Goal: Find contact information: Find contact information

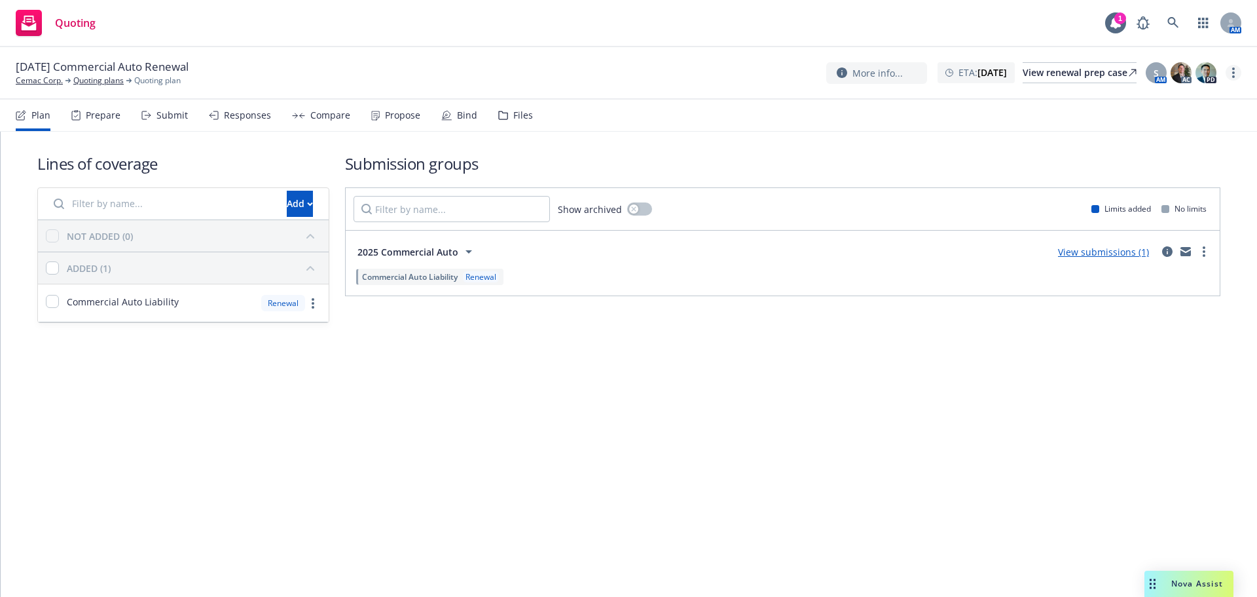
click at [1232, 76] on link "more" at bounding box center [1234, 73] width 16 height 16
click at [1142, 206] on link "Archive quoting plan" at bounding box center [1168, 204] width 146 height 26
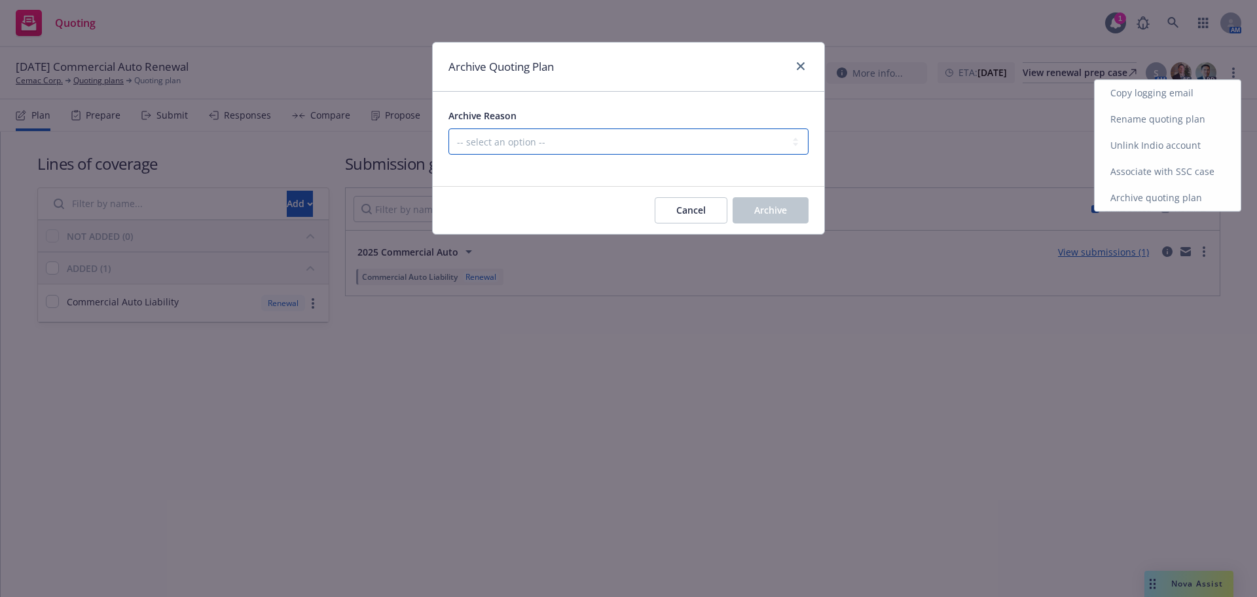
click at [741, 151] on select "-- select an option -- All policies in this renewal plan are auto-renewed Creat…" at bounding box center [629, 141] width 360 height 26
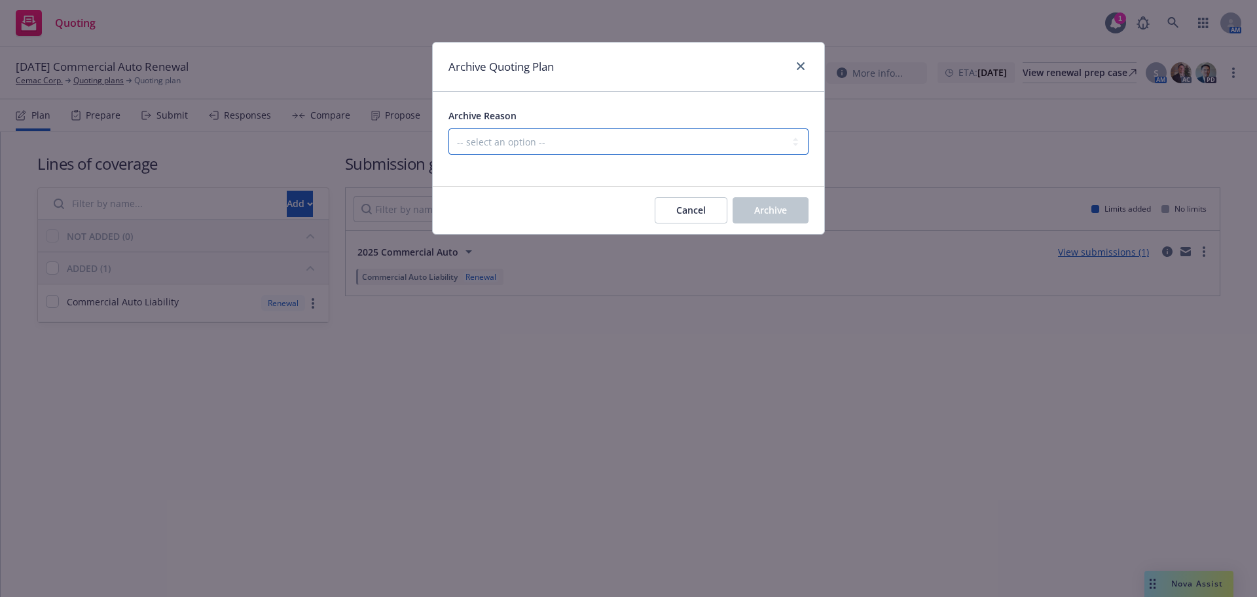
select select "ARCHIVED_RENEWAL_POLICY_AUTO_RENEWED"
click at [449, 128] on select "-- select an option -- All policies in this renewal plan are auto-renewed Creat…" at bounding box center [629, 141] width 360 height 26
click at [770, 199] on button "Archive" at bounding box center [771, 210] width 76 height 26
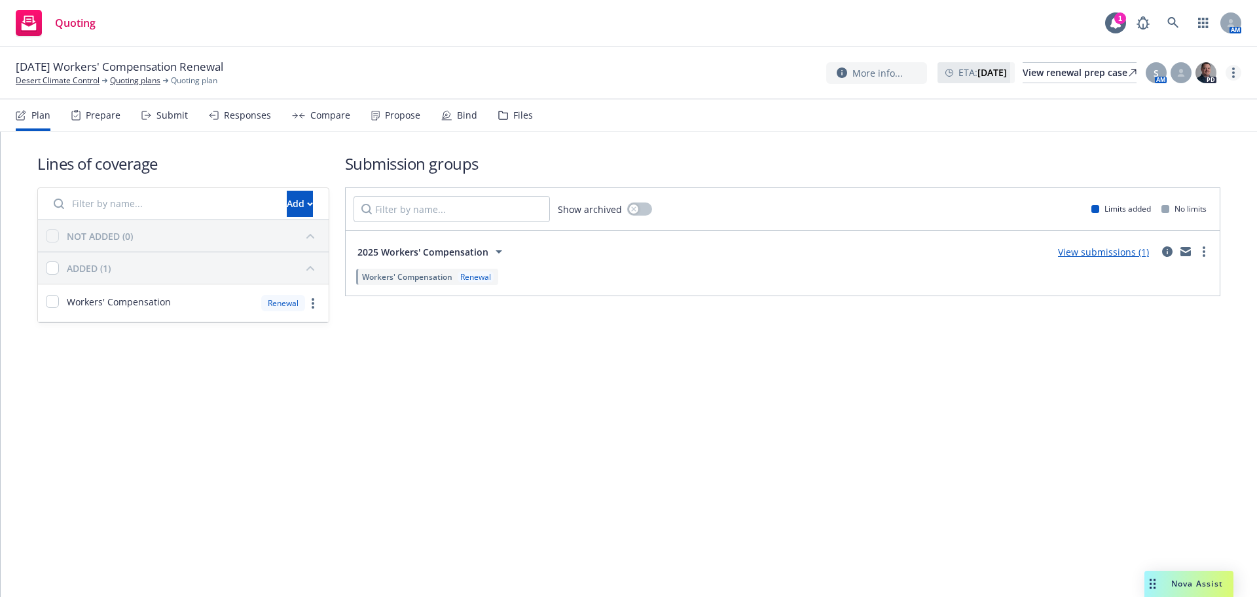
click at [1233, 75] on icon "more" at bounding box center [1234, 72] width 3 height 10
click at [1181, 193] on link "Archive quoting plan" at bounding box center [1168, 204] width 146 height 26
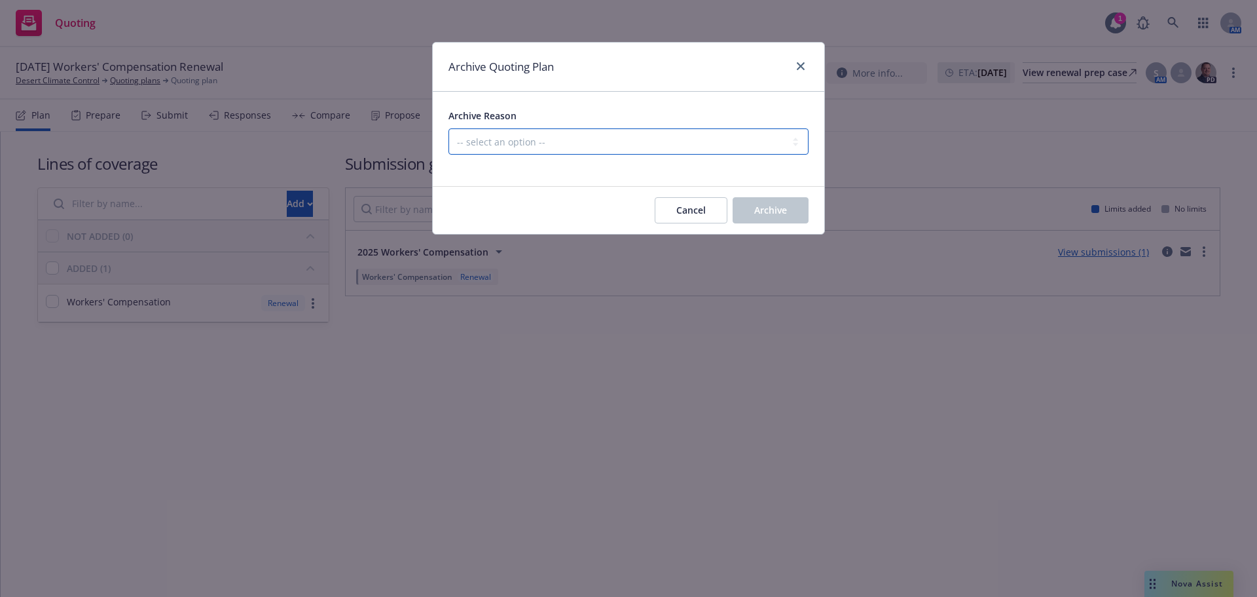
click at [726, 139] on select "-- select an option -- All policies in this renewal plan are auto-renewed Creat…" at bounding box center [629, 141] width 360 height 26
select select "ARCHIVED_RENEWAL_POLICY_AUTO_RENEWED"
click at [449, 128] on select "-- select an option -- All policies in this renewal plan are auto-renewed Creat…" at bounding box center [629, 141] width 360 height 26
click at [753, 212] on button "Archive" at bounding box center [771, 210] width 76 height 26
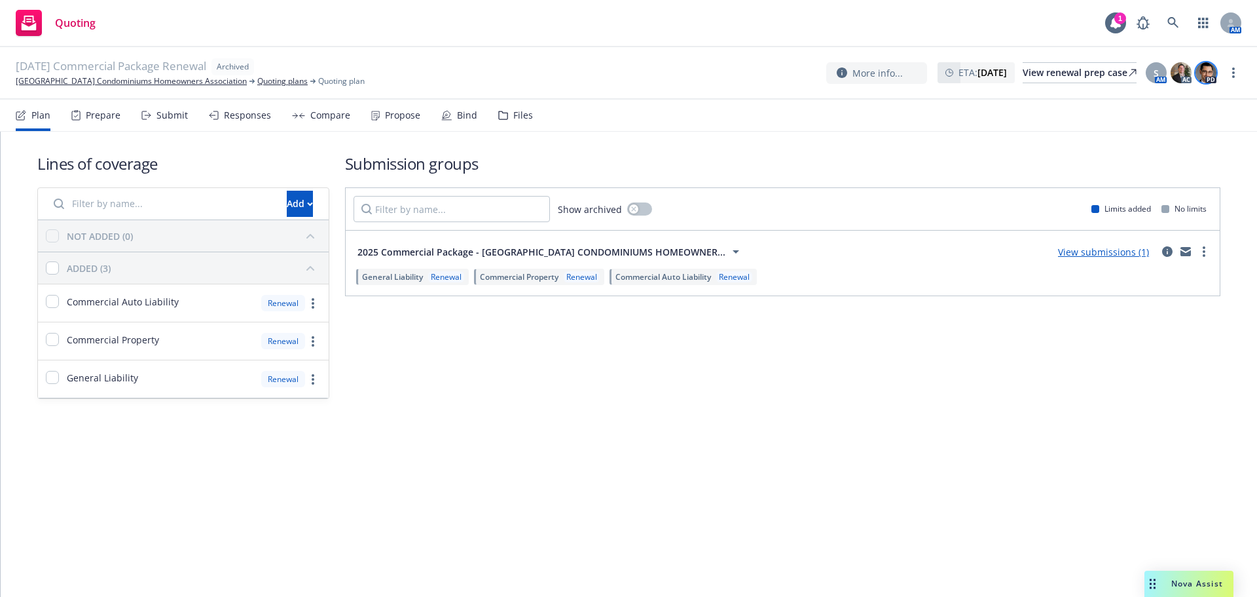
click at [1212, 73] on img at bounding box center [1206, 72] width 21 height 21
click at [809, 129] on nav "Plan Prepare Submit Responses Compare Propose Bind Files" at bounding box center [629, 115] width 1226 height 31
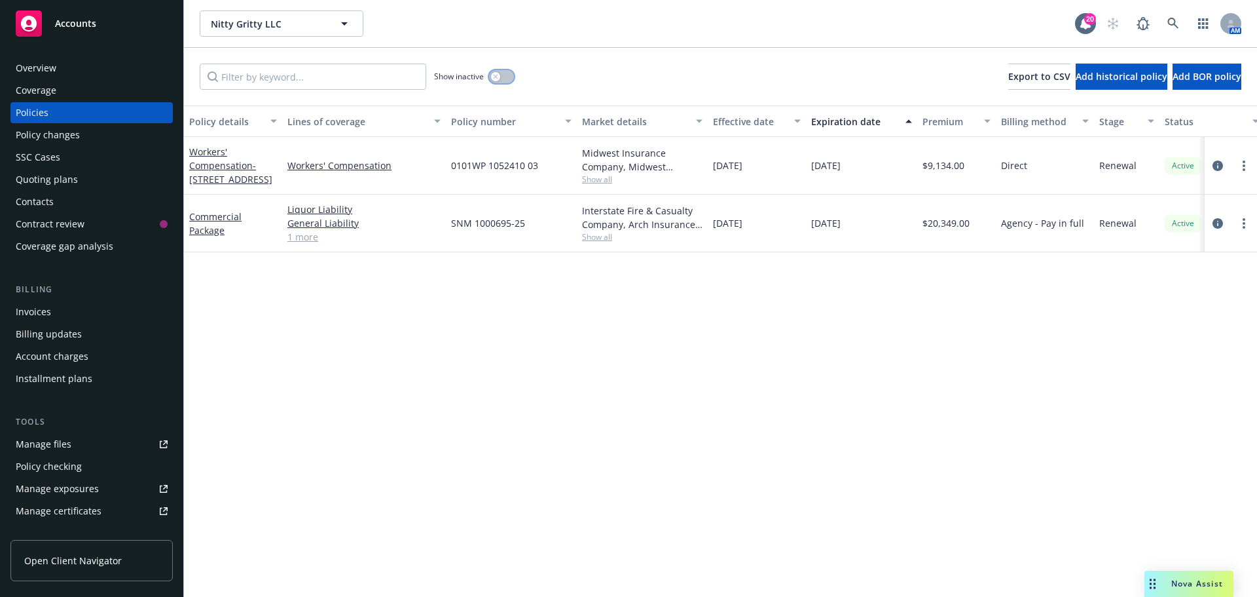
click at [508, 73] on button "button" at bounding box center [501, 76] width 25 height 13
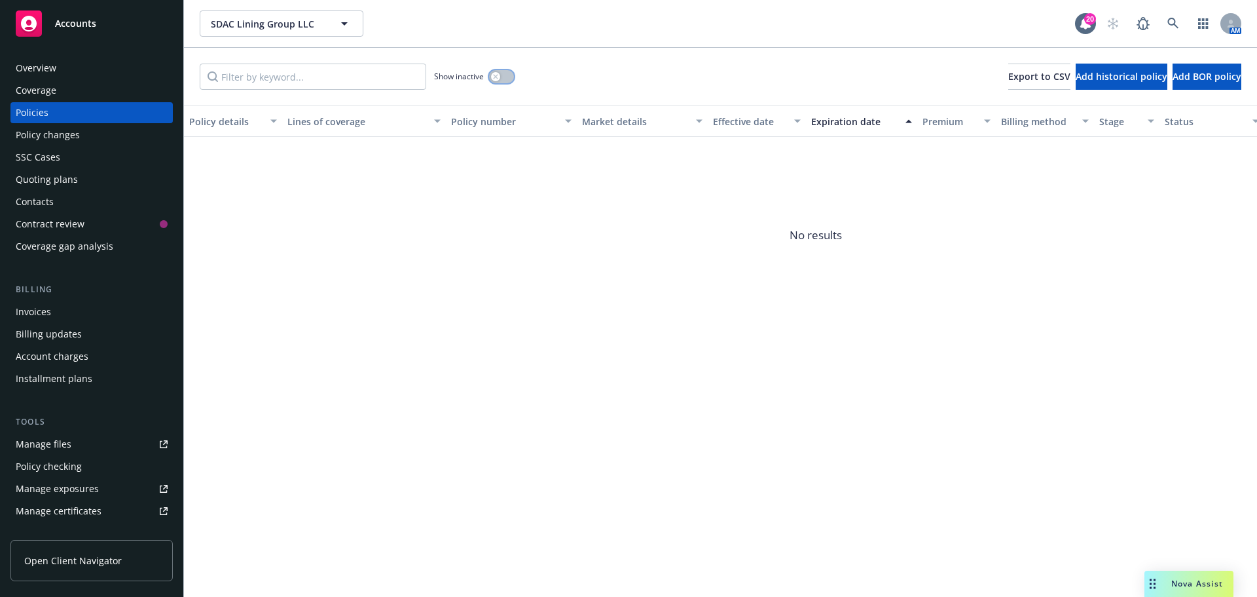
click at [506, 79] on button "button" at bounding box center [501, 76] width 25 height 13
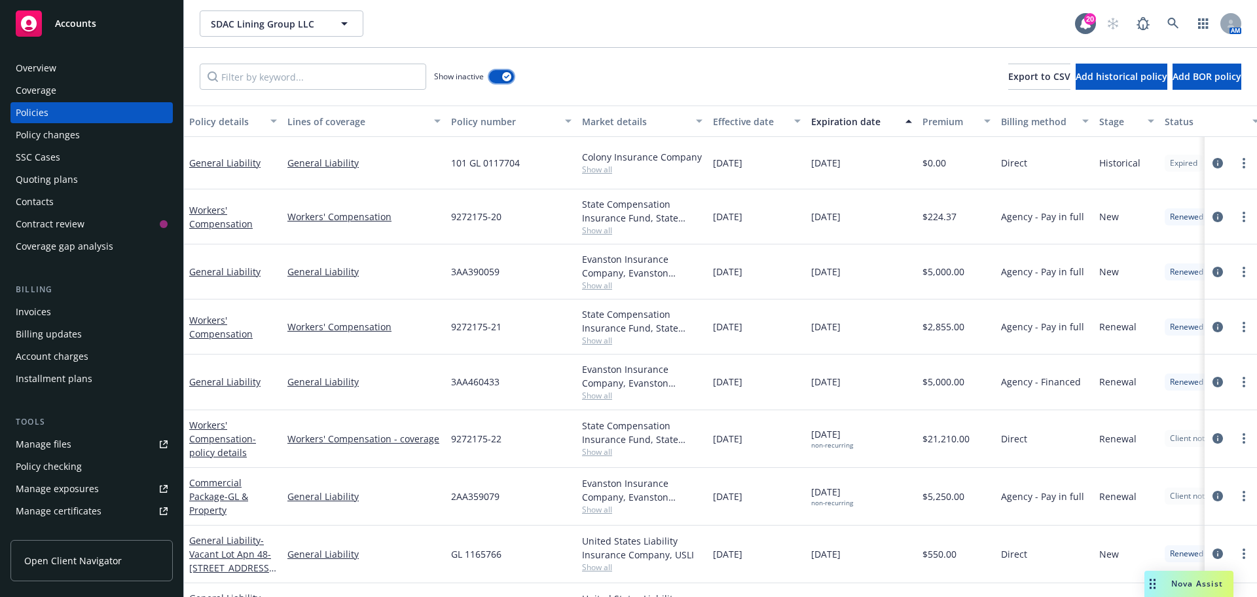
scroll to position [111, 0]
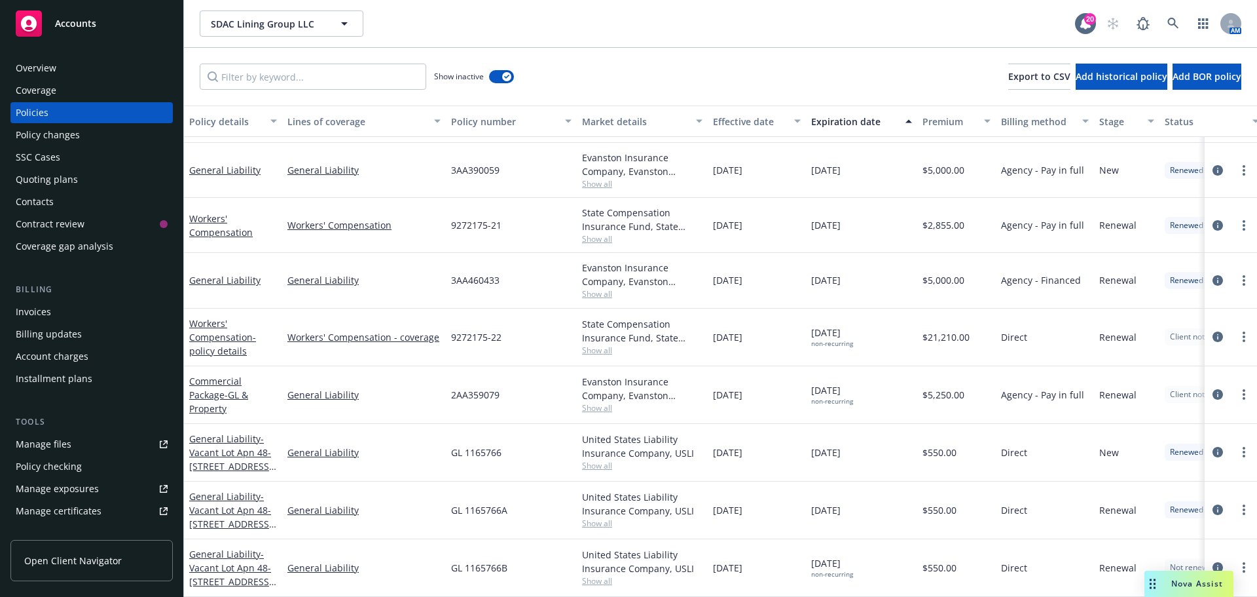
click at [102, 71] on div "Overview" at bounding box center [92, 68] width 152 height 21
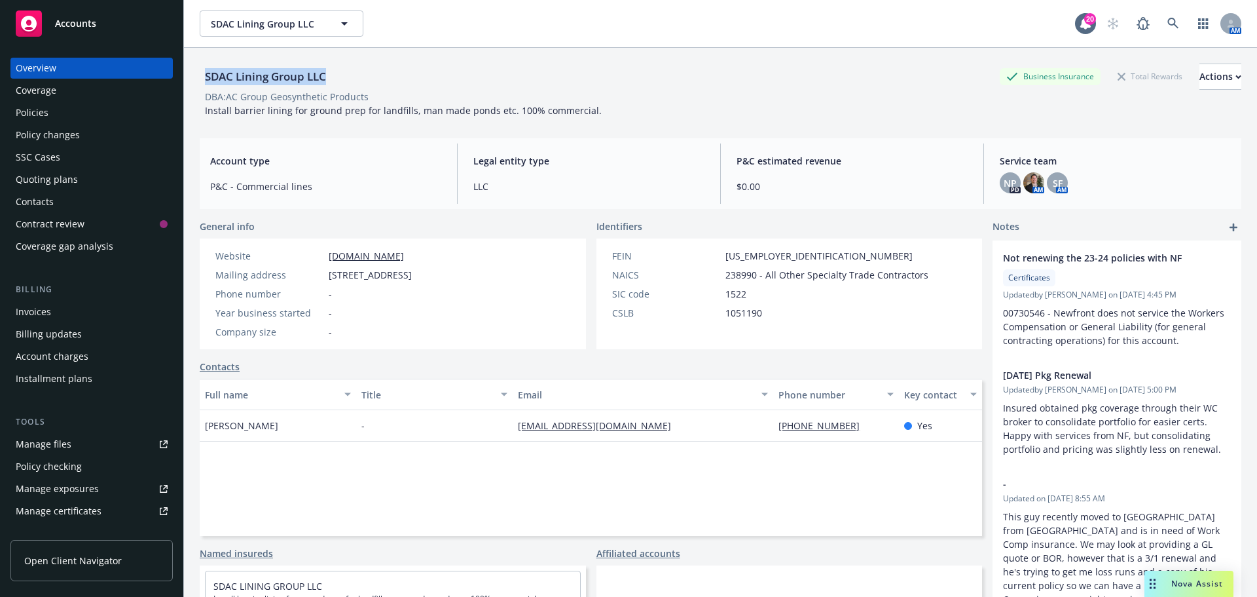
drag, startPoint x: 204, startPoint y: 75, endPoint x: 348, endPoint y: 81, distance: 143.5
click at [348, 81] on div "SDAC Lining Group LLC Business Insurance Total Rewards Actions" at bounding box center [721, 77] width 1042 height 26
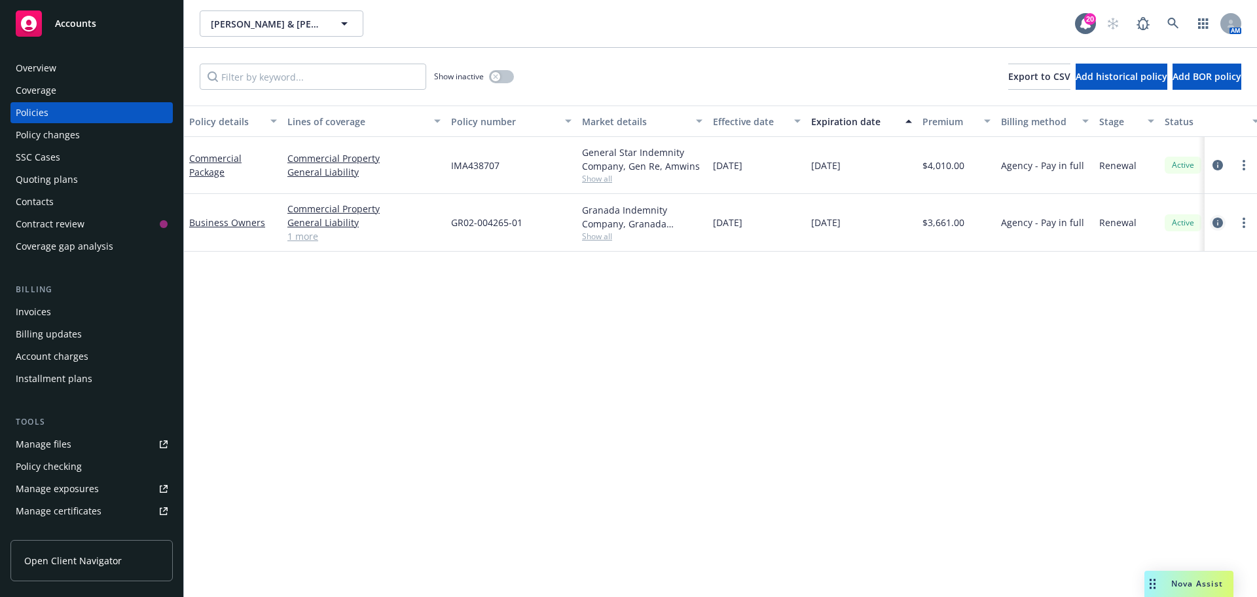
click at [1214, 224] on icon "circleInformation" at bounding box center [1218, 222] width 10 height 10
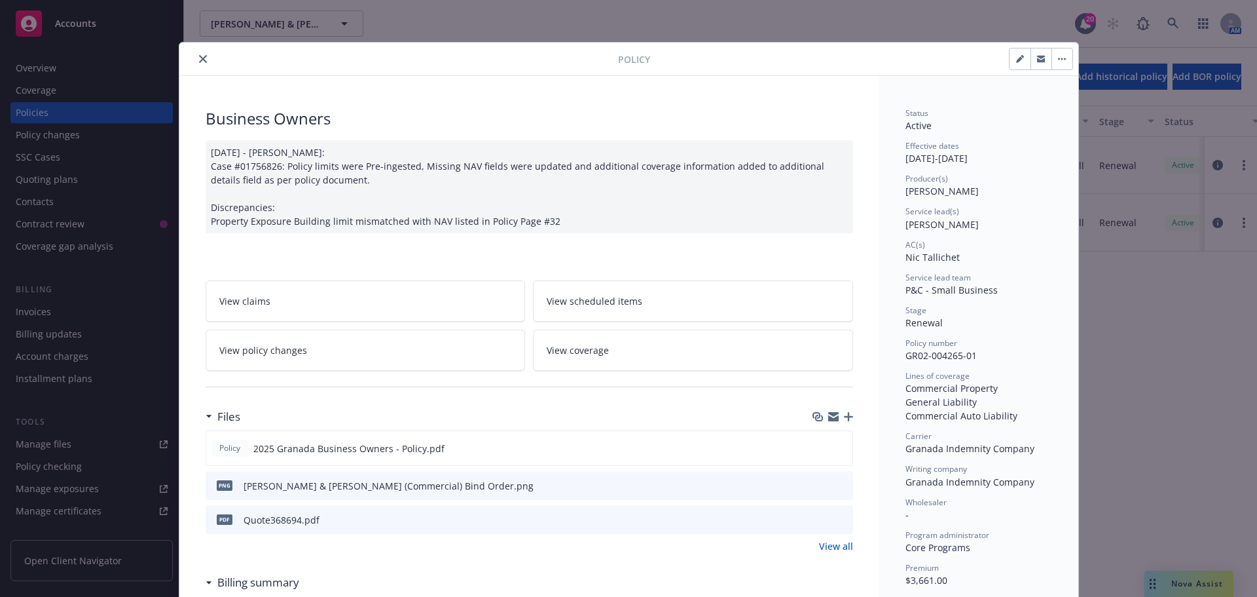
click at [200, 56] on icon "close" at bounding box center [203, 59] width 8 height 8
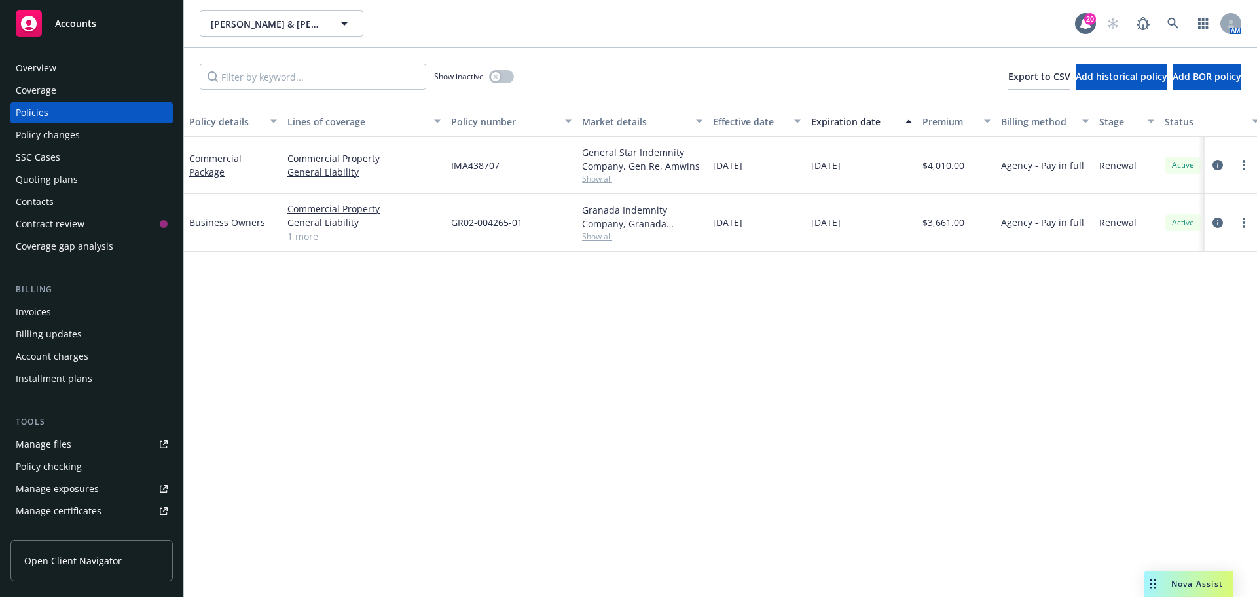
click at [596, 241] on span "Show all" at bounding box center [642, 236] width 121 height 11
click at [817, 420] on div "Policy details Lines of coverage Policy number Market details Effective date Ex…" at bounding box center [720, 350] width 1073 height 491
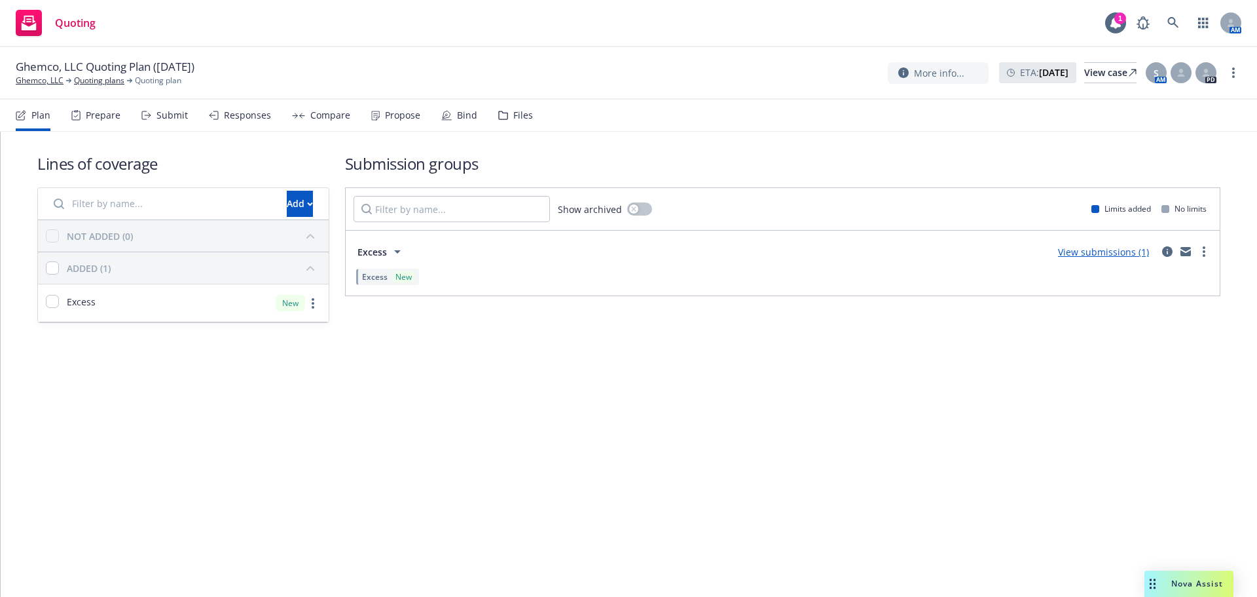
click at [410, 110] on div "Propose" at bounding box center [402, 115] width 35 height 10
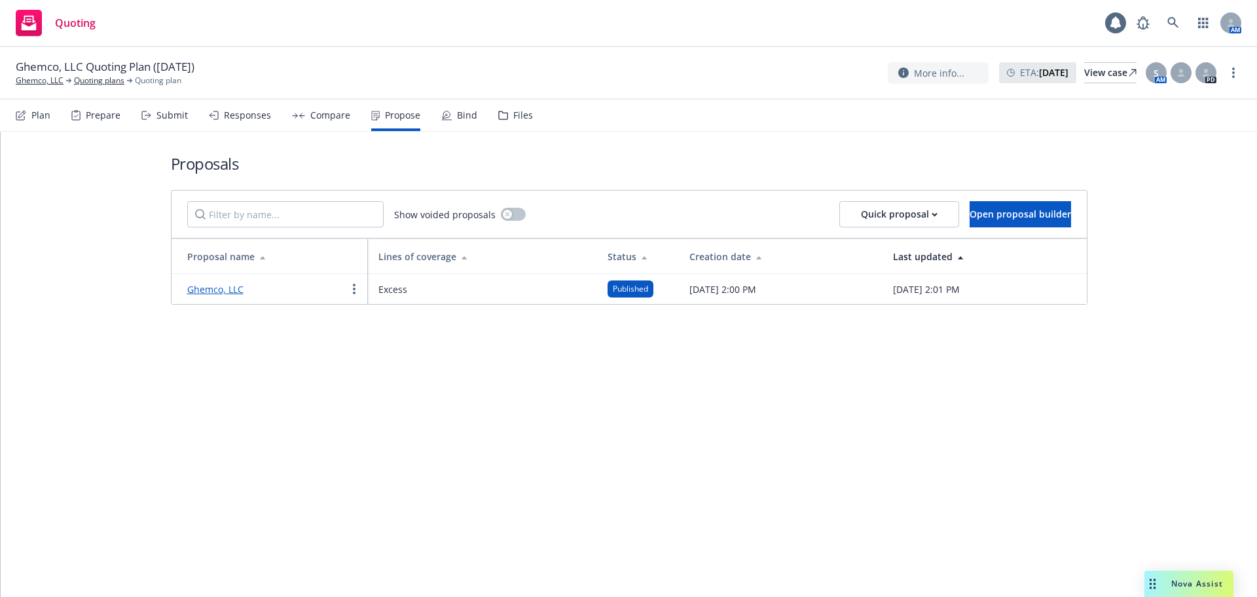
click at [206, 290] on link "Ghemco, LLC" at bounding box center [215, 289] width 56 height 12
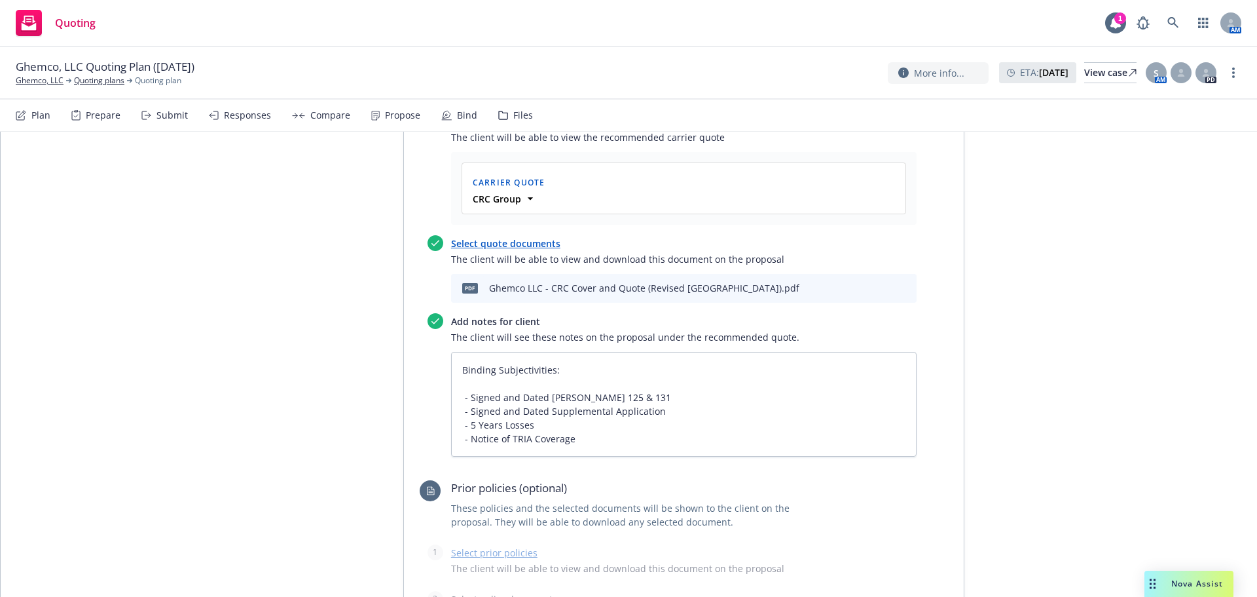
scroll to position [524, 0]
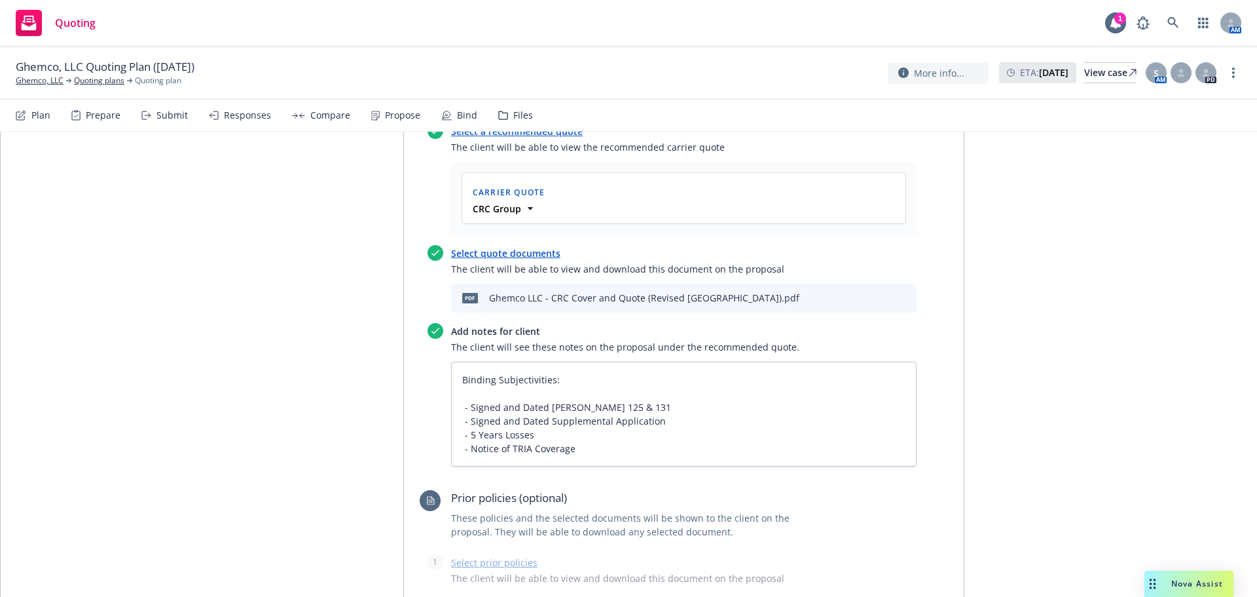
click at [857, 291] on icon "download file" at bounding box center [861, 295] width 9 height 8
click at [861, 291] on icon "download file" at bounding box center [862, 296] width 10 height 10
click at [1224, 74] on div "More info... ETA : June 25, 2025 View case S AM PD" at bounding box center [1065, 73] width 354 height 24
click at [1231, 73] on link "more" at bounding box center [1234, 73] width 16 height 16
click at [1149, 101] on link "Copy logging email" at bounding box center [1168, 99] width 146 height 26
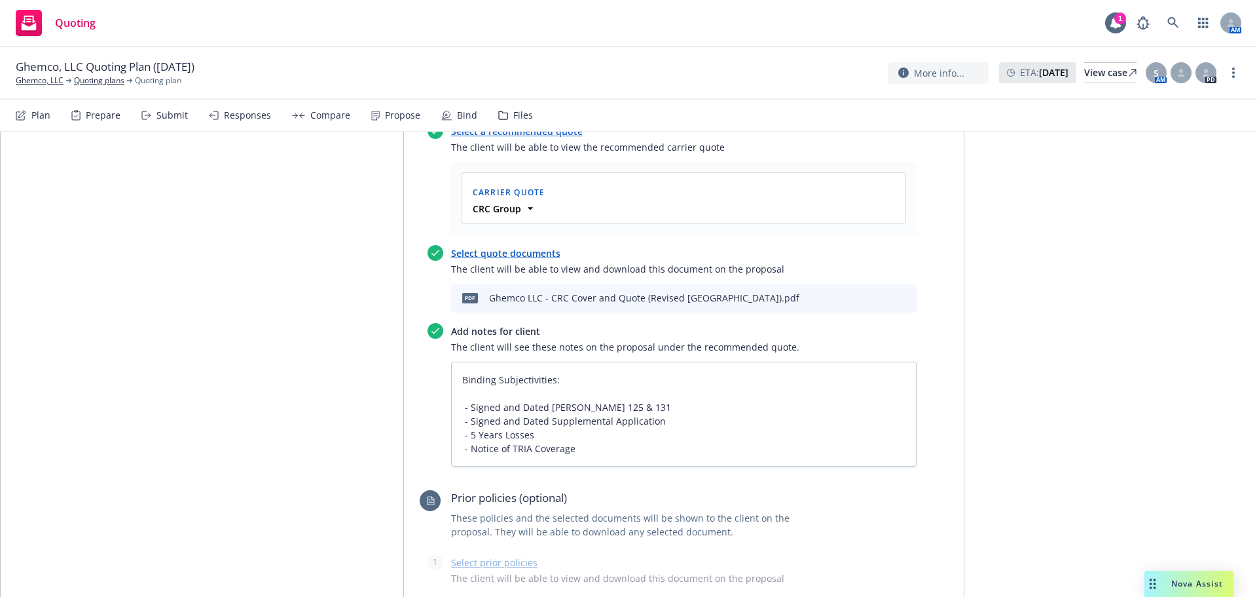
type textarea "x"
drag, startPoint x: 54, startPoint y: 80, endPoint x: 65, endPoint y: 81, distance: 11.8
click at [54, 80] on link "Ghemco, LLC" at bounding box center [40, 81] width 48 height 12
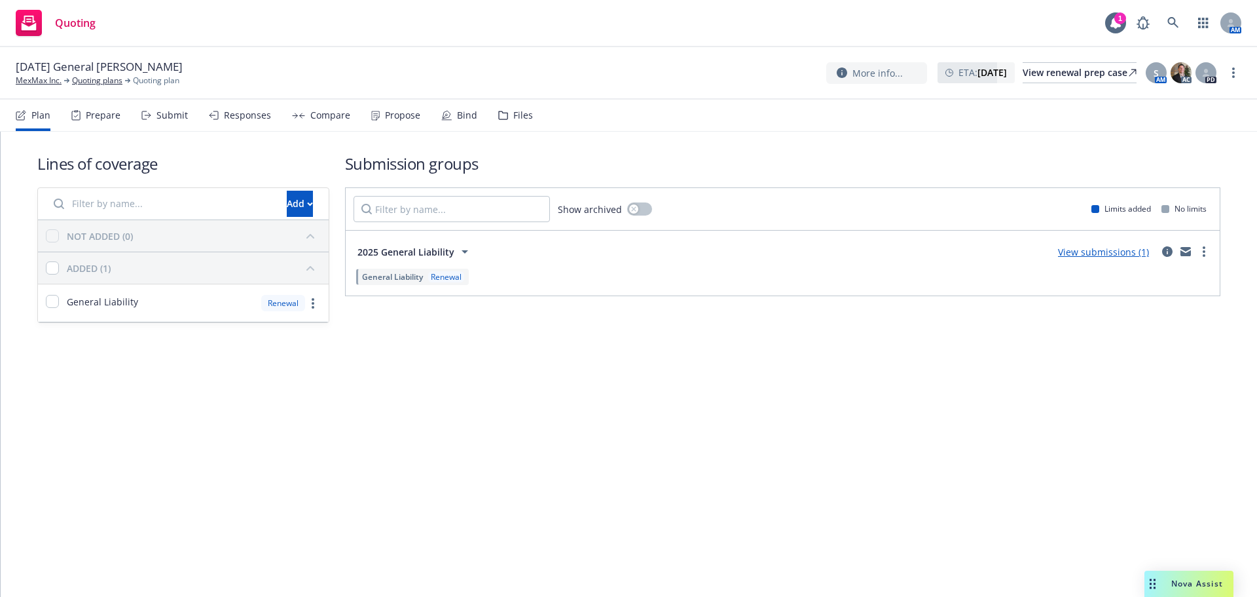
drag, startPoint x: 1240, startPoint y: 67, endPoint x: 1204, endPoint y: 91, distance: 43.0
click at [1240, 67] on div "More info... ETA : [DATE] View renewal prep case S AM AC PD" at bounding box center [1033, 73] width 415 height 24
click at [1234, 74] on icon "more" at bounding box center [1234, 72] width 3 height 10
drag, startPoint x: 1190, startPoint y: 94, endPoint x: 1111, endPoint y: 107, distance: 79.8
click at [1189, 94] on link "Copy logging email" at bounding box center [1168, 99] width 146 height 26
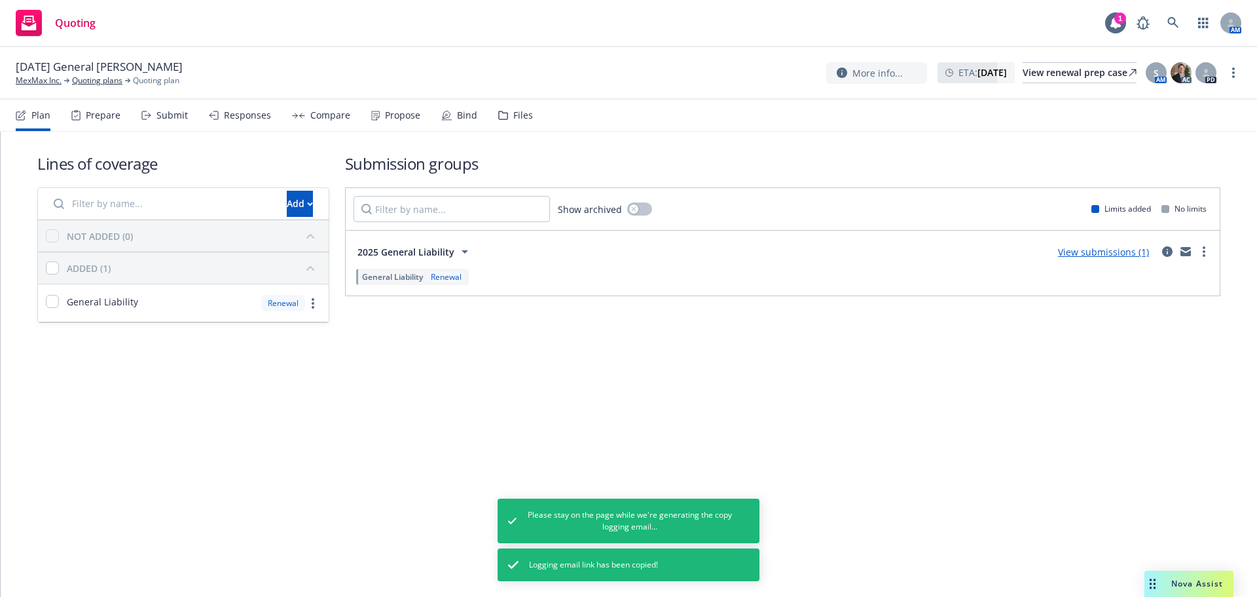
click at [392, 115] on div "Propose" at bounding box center [402, 115] width 35 height 10
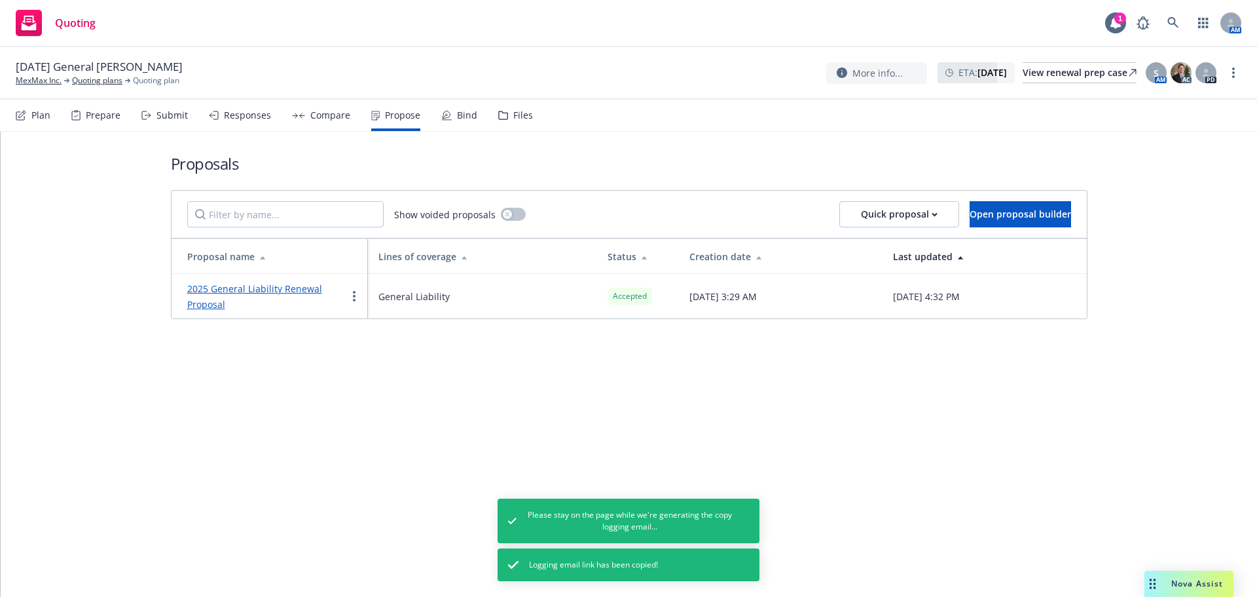
click at [301, 286] on link "2025 General Liability Renewal Proposal" at bounding box center [254, 296] width 135 height 28
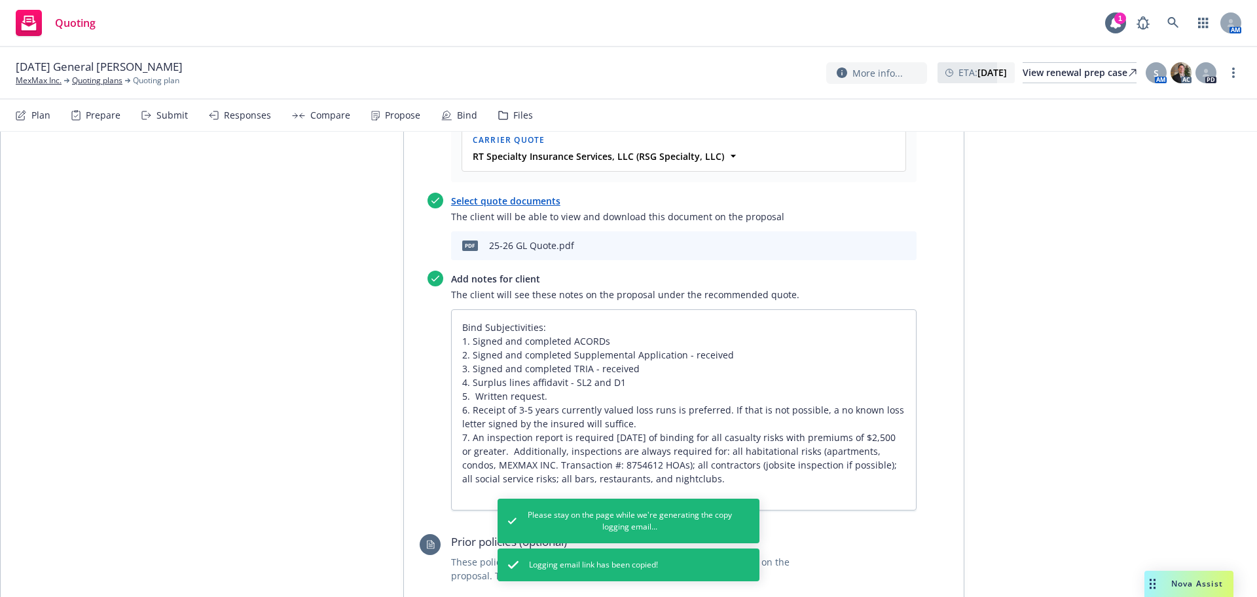
scroll to position [655, 0]
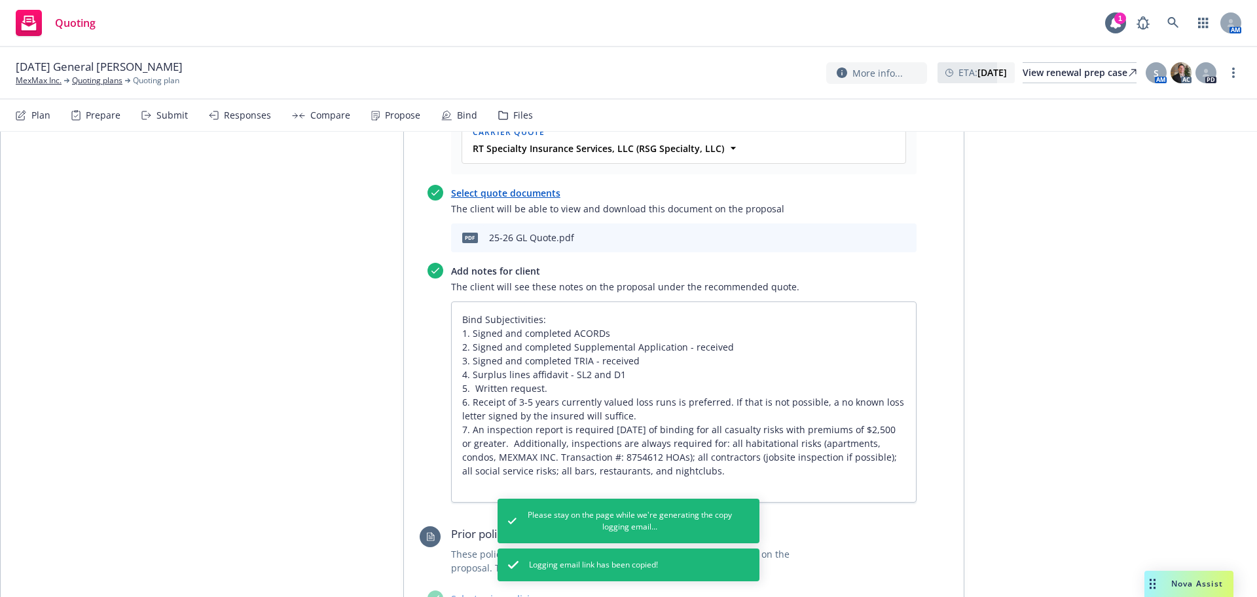
click at [263, 412] on div "All proposals Actions Proposal name 2025 General Liability Renewal Proposal Sta…" at bounding box center [629, 301] width 1257 height 1649
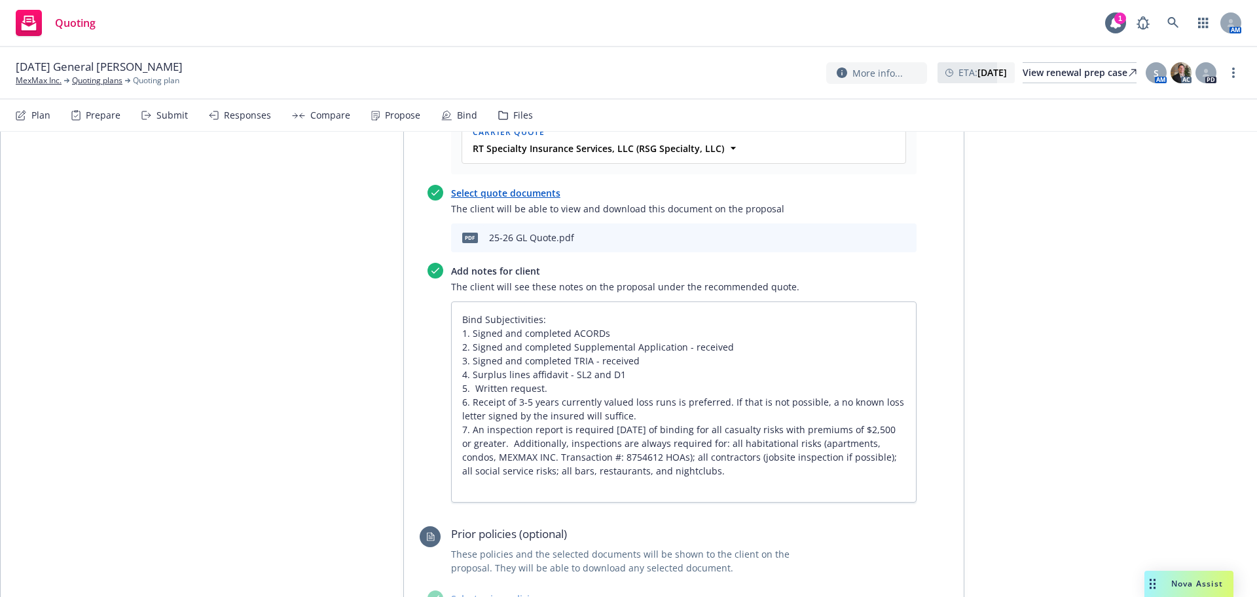
type textarea "x"
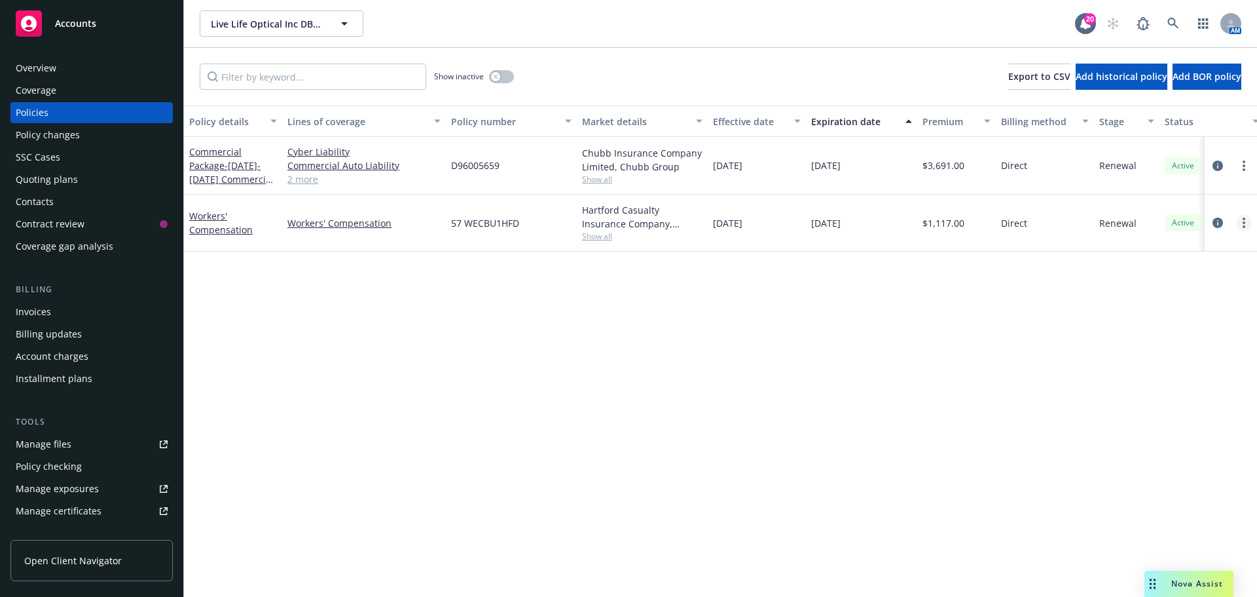
click at [1244, 226] on circle "more" at bounding box center [1244, 226] width 3 height 3
click at [1170, 406] on link "Copy logging email" at bounding box center [1175, 407] width 154 height 26
click at [91, 60] on div "Overview" at bounding box center [92, 68] width 152 height 21
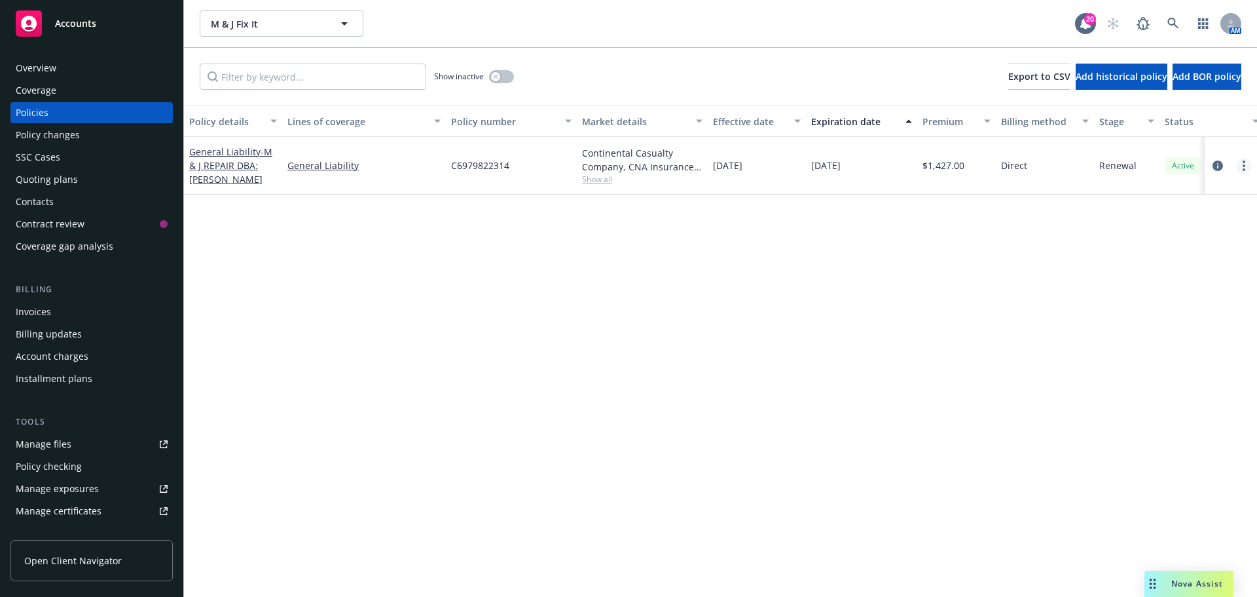
click at [1238, 166] on link "more" at bounding box center [1244, 166] width 16 height 16
click at [1187, 356] on link "Copy logging email" at bounding box center [1175, 350] width 154 height 26
click at [1240, 166] on link "more" at bounding box center [1244, 166] width 16 height 16
click at [1181, 346] on link "Copy logging email" at bounding box center [1175, 350] width 154 height 26
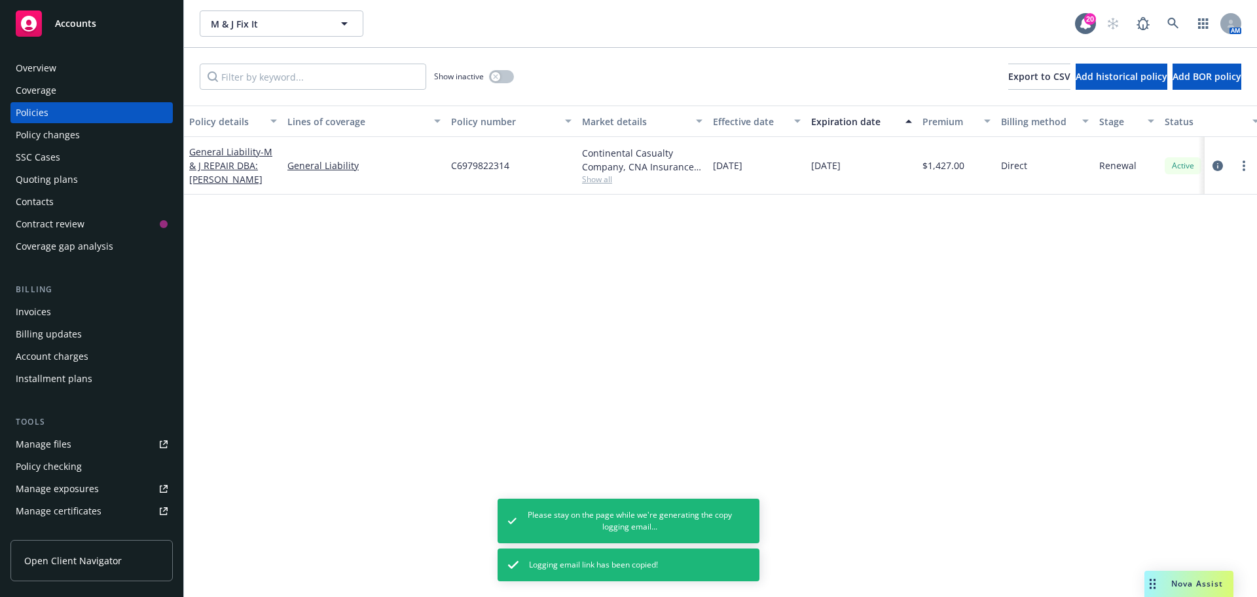
click at [105, 63] on div "Overview" at bounding box center [92, 68] width 152 height 21
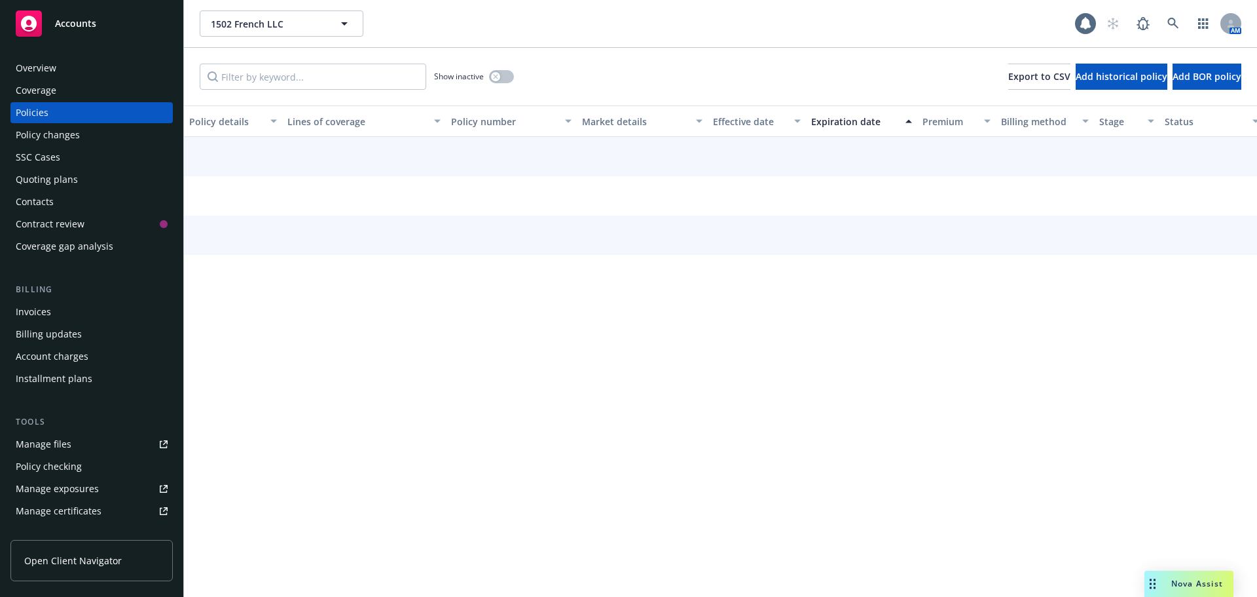
click at [69, 79] on div "Overview Coverage Policies Policy changes SSC Cases Quoting plans Contacts Cont…" at bounding box center [91, 157] width 162 height 199
click at [74, 65] on div "Overview" at bounding box center [92, 68] width 152 height 21
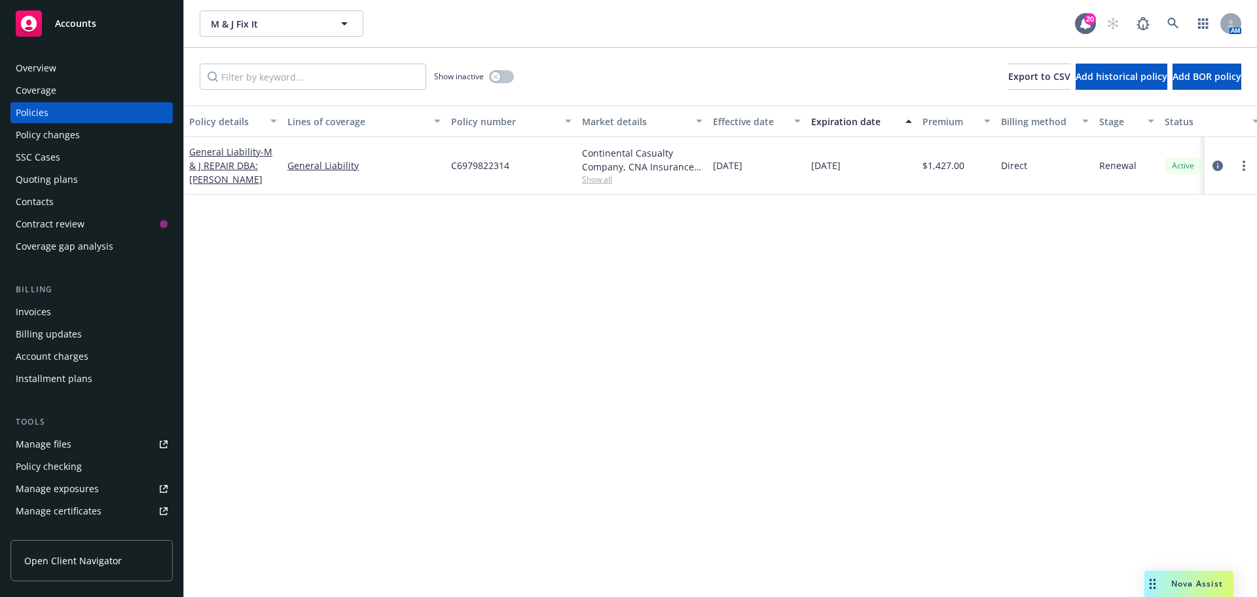
click at [93, 64] on div "Overview" at bounding box center [92, 68] width 152 height 21
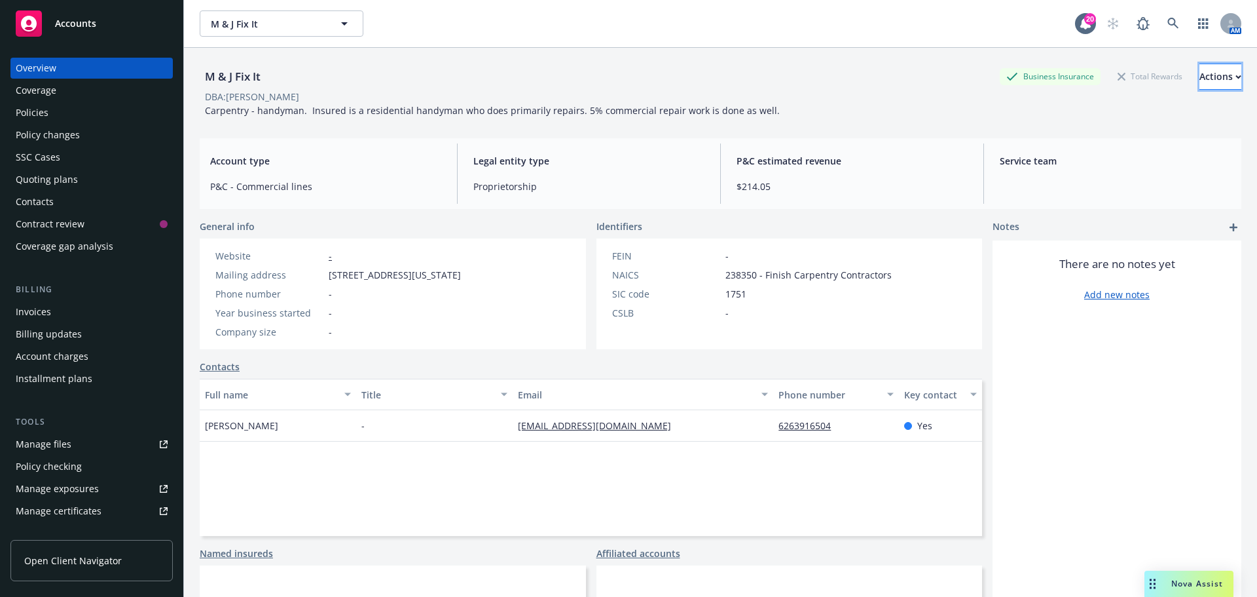
click at [1200, 75] on div "Actions" at bounding box center [1221, 76] width 42 height 25
click at [1126, 403] on link "Cancellation request-policy release (35)" at bounding box center [1133, 407] width 215 height 26
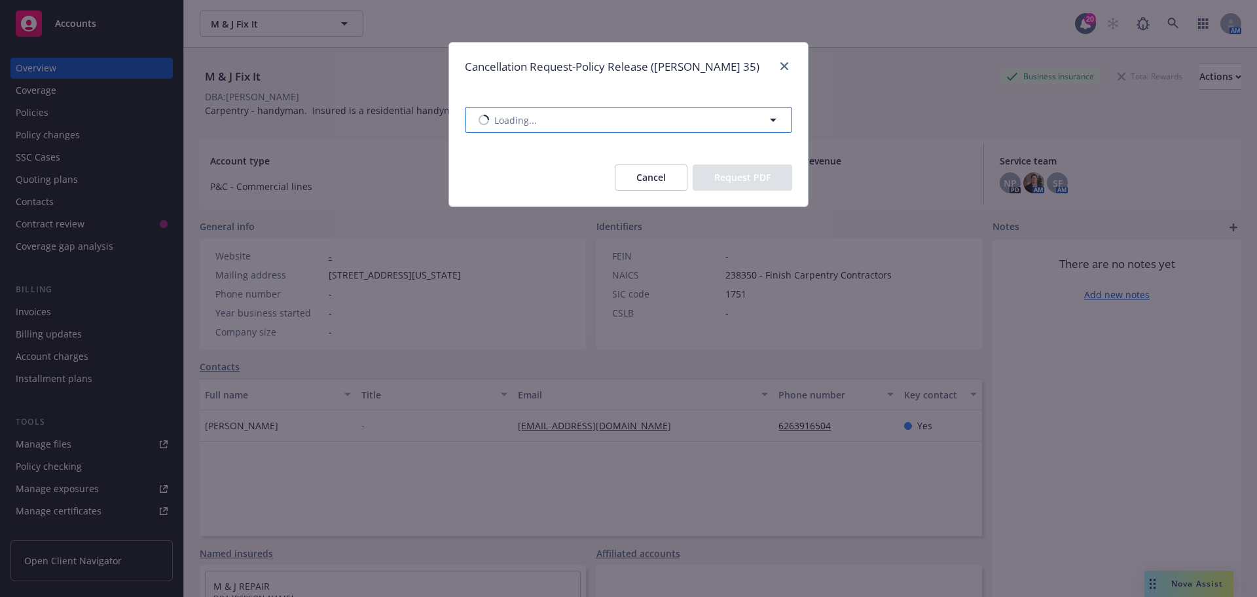
click at [718, 125] on button "Loading..." at bounding box center [628, 120] width 327 height 26
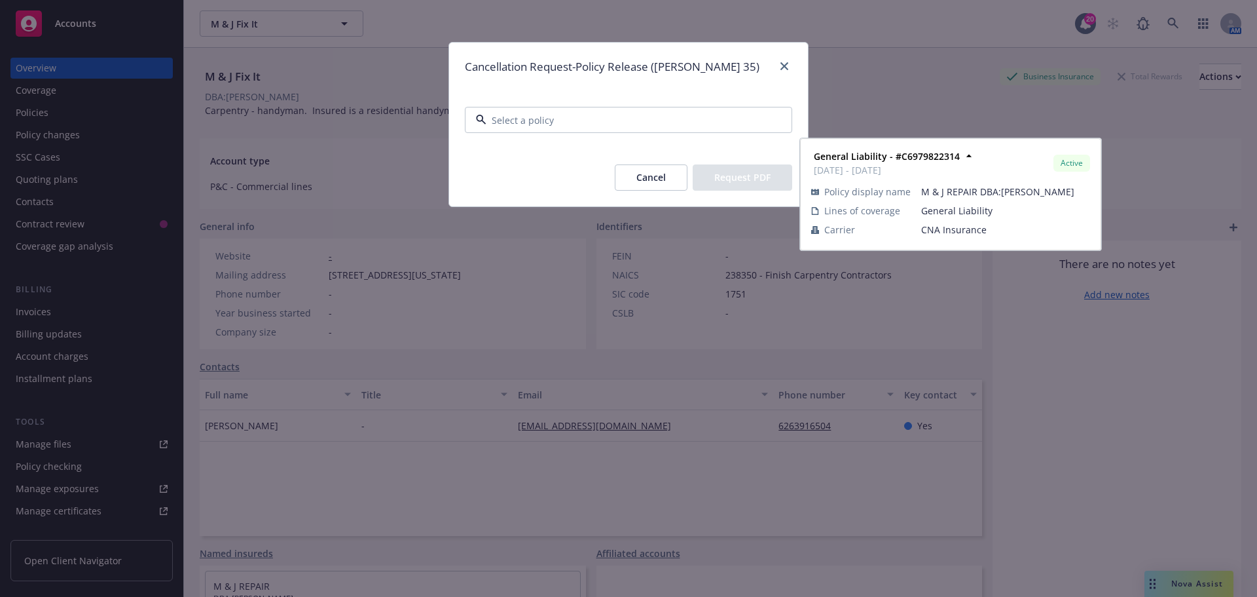
click at [601, 189] on div "General Liability - #C6979822314 01/28/2025 - 01/28/2026 Active Policy display …" at bounding box center [628, 206] width 325 height 48
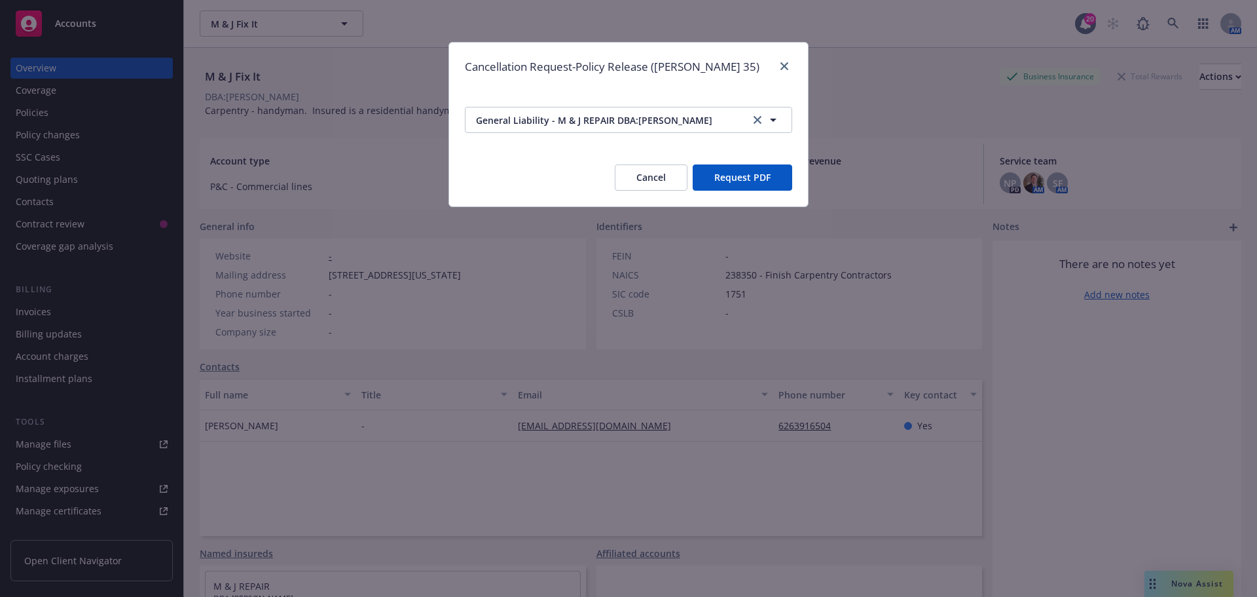
click at [745, 182] on button "Request PDF" at bounding box center [743, 177] width 100 height 26
click at [781, 64] on icon "close" at bounding box center [785, 66] width 8 height 8
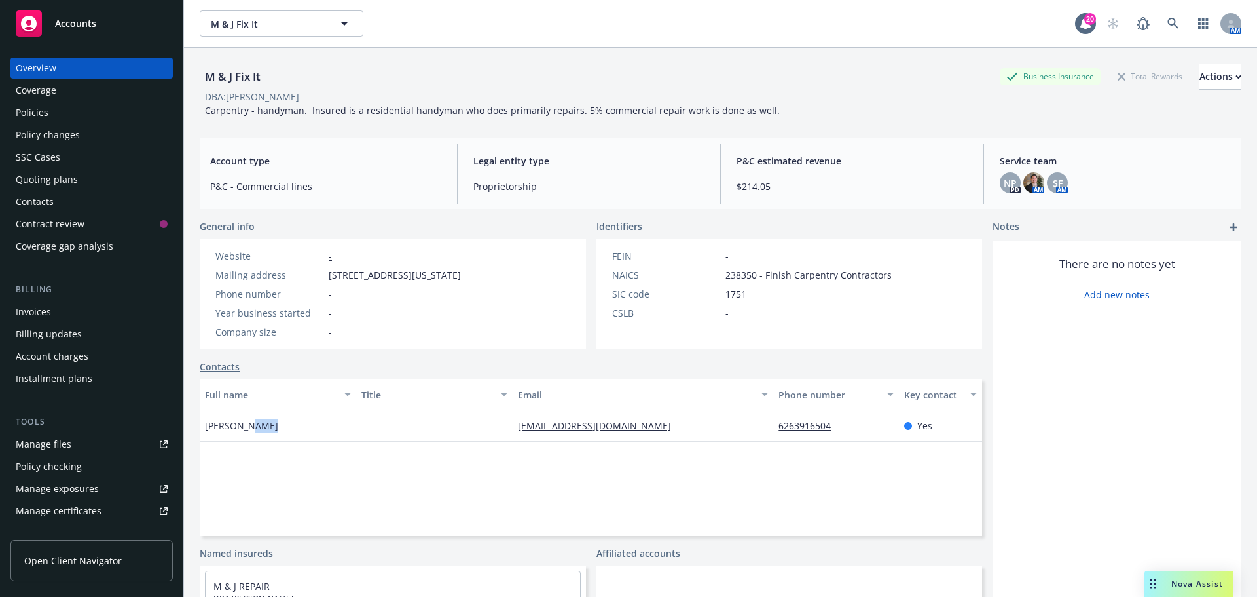
drag, startPoint x: 266, startPoint y: 442, endPoint x: 246, endPoint y: 448, distance: 20.5
click at [246, 441] on div "[PERSON_NAME]" at bounding box center [278, 425] width 157 height 31
click at [263, 432] on span "[PERSON_NAME]" at bounding box center [241, 425] width 73 height 14
drag, startPoint x: 270, startPoint y: 443, endPoint x: 354, endPoint y: 103, distance: 350.6
click at [207, 441] on div "Michael Moller Michael Moller Address - Website - Correspondence All correspond…" at bounding box center [278, 425] width 157 height 31
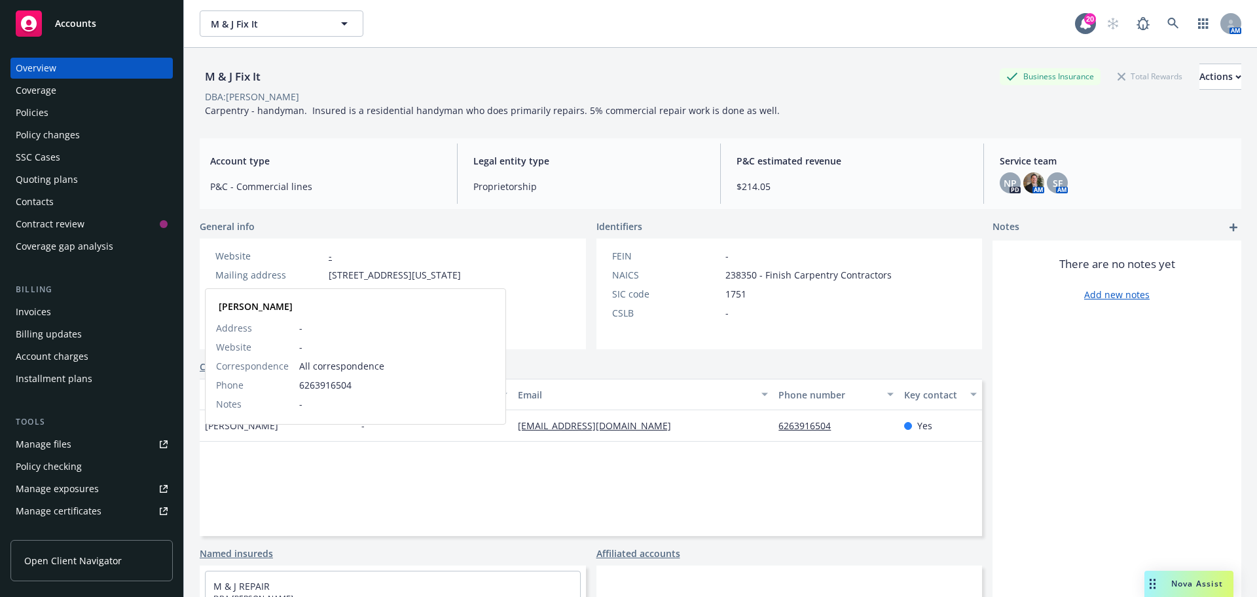
copy span "[PERSON_NAME]"
click at [92, 107] on div "Policies" at bounding box center [92, 112] width 152 height 21
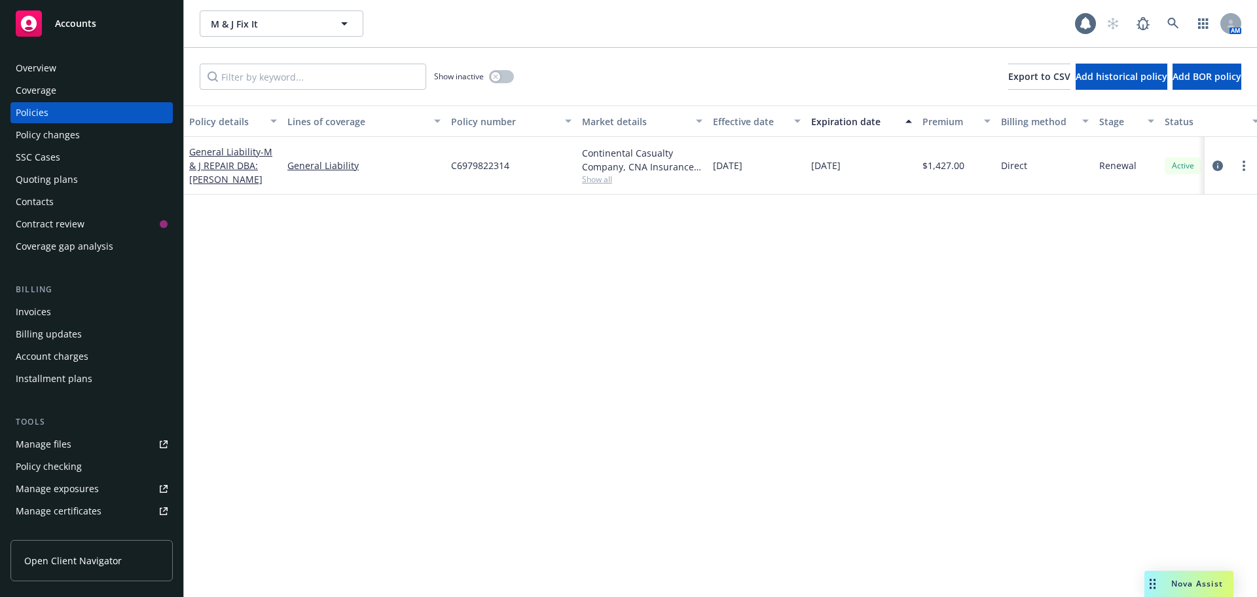
click at [1231, 165] on div at bounding box center [1231, 166] width 42 height 16
click at [1240, 166] on link "more" at bounding box center [1244, 166] width 16 height 16
click at [1170, 346] on link "Copy logging email" at bounding box center [1175, 350] width 154 height 26
click at [601, 181] on span "Show all" at bounding box center [642, 179] width 121 height 11
drag, startPoint x: 533, startPoint y: 251, endPoint x: 458, endPoint y: 227, distance: 78.9
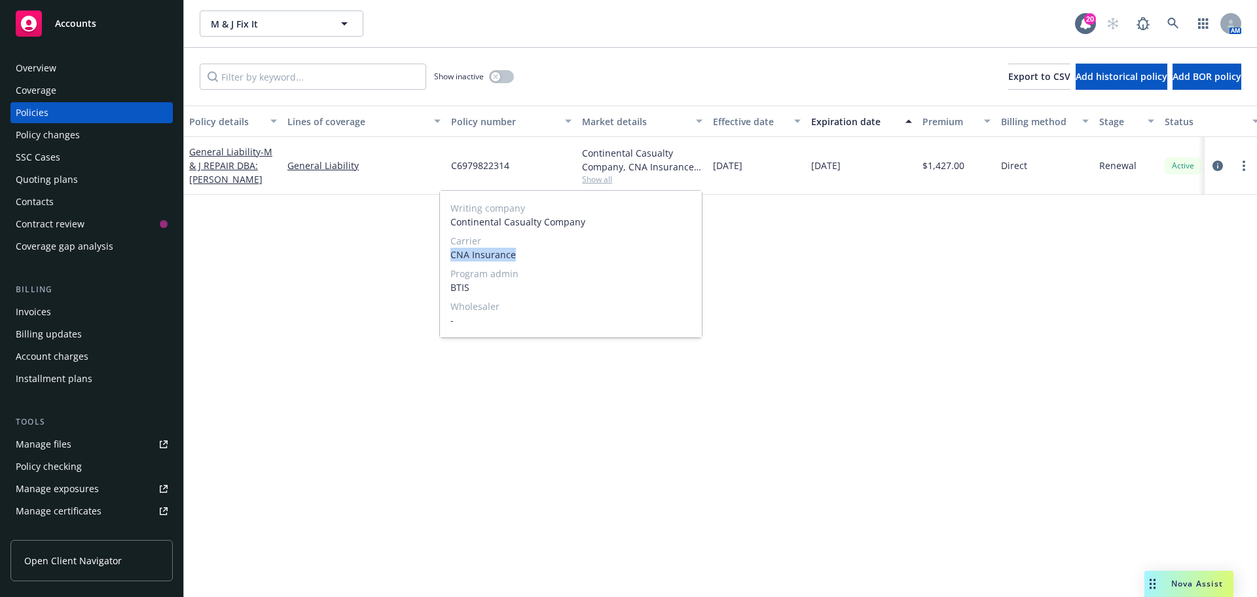
click at [451, 259] on span "CNA Insurance" at bounding box center [571, 255] width 241 height 14
copy span "CNA Insurance"
click at [49, 75] on div "Overview" at bounding box center [36, 68] width 41 height 21
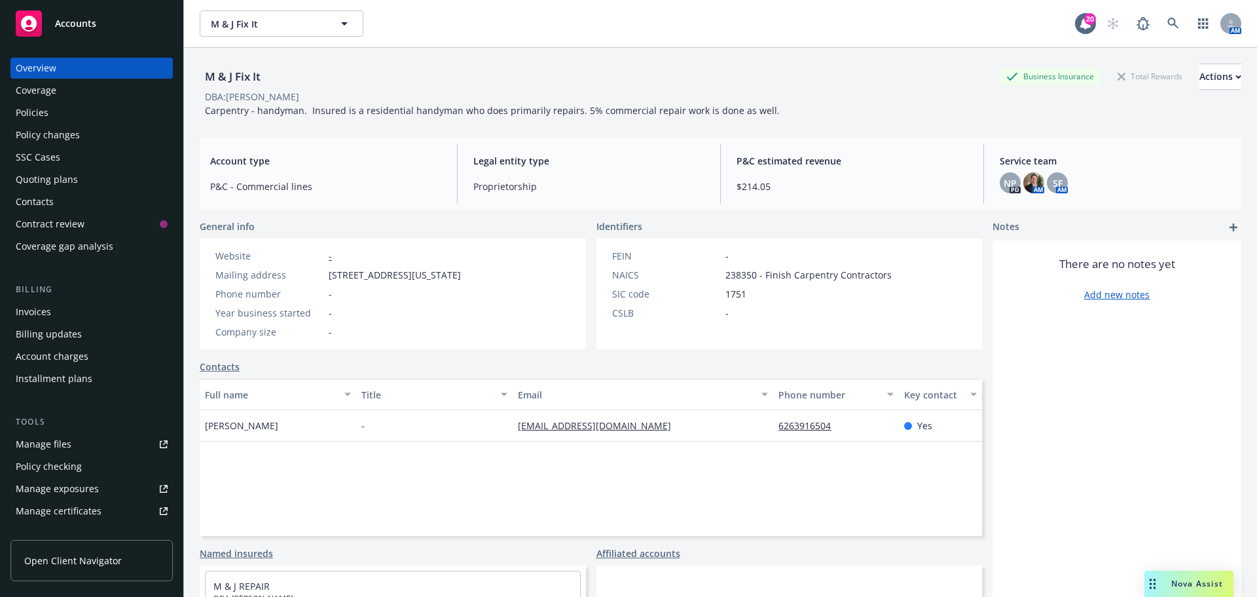
drag, startPoint x: 264, startPoint y: 437, endPoint x: 166, endPoint y: 437, distance: 98.2
click at [166, 437] on div "Accounts Overview Coverage Policies Policy changes SSC Cases Quoting plans Cont…" at bounding box center [628, 298] width 1257 height 597
click at [166, 437] on div "Overview Coverage Policies Policy changes SSC Cases Quoting plans Contacts Cont…" at bounding box center [91, 319] width 183 height 555
drag, startPoint x: 286, startPoint y: 441, endPoint x: 299, endPoint y: 236, distance: 205.4
click at [206, 441] on div "[PERSON_NAME]" at bounding box center [278, 425] width 157 height 31
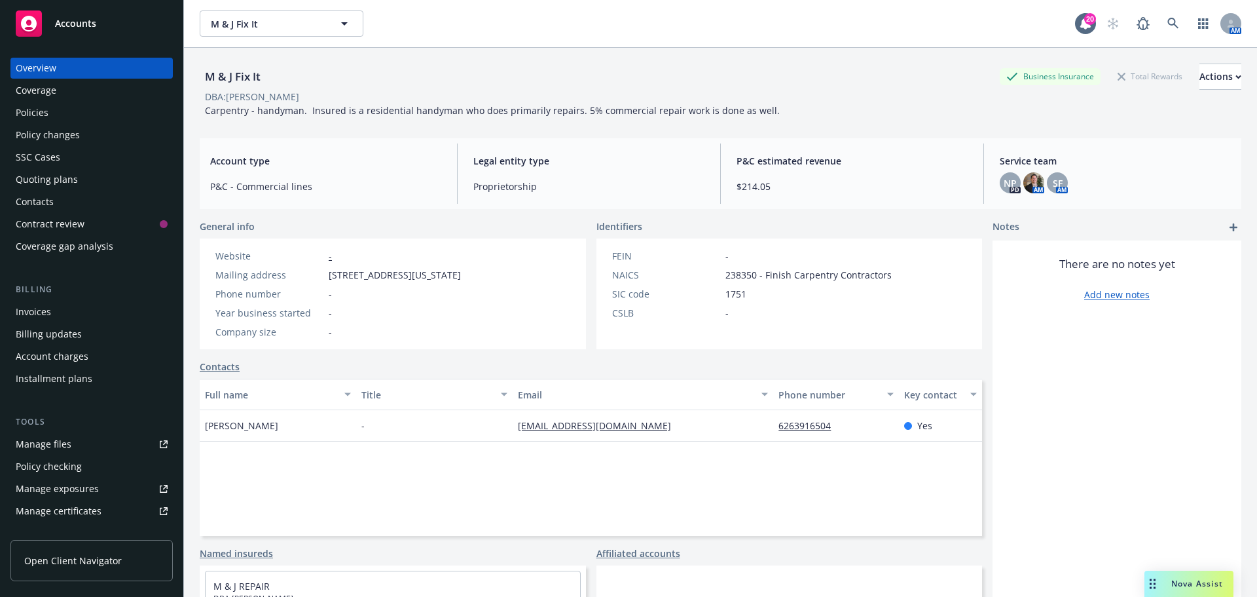
copy span "[PERSON_NAME]"
